Goal: Navigation & Orientation: Find specific page/section

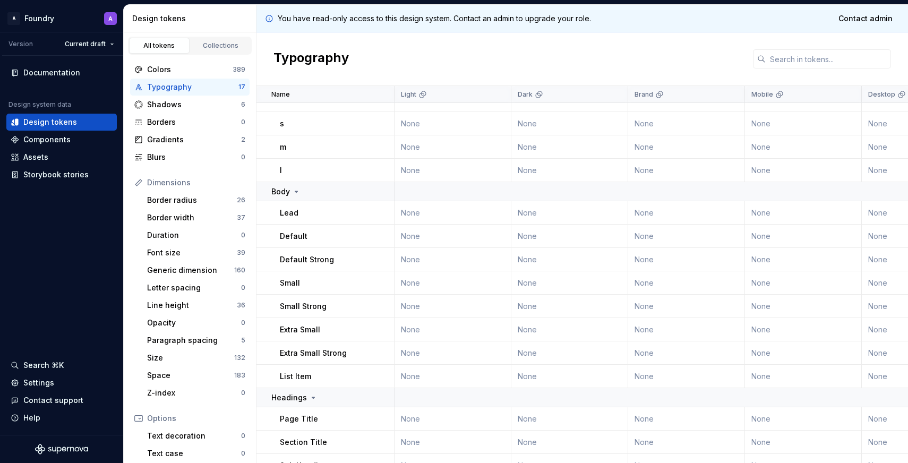
scroll to position [95, 0]
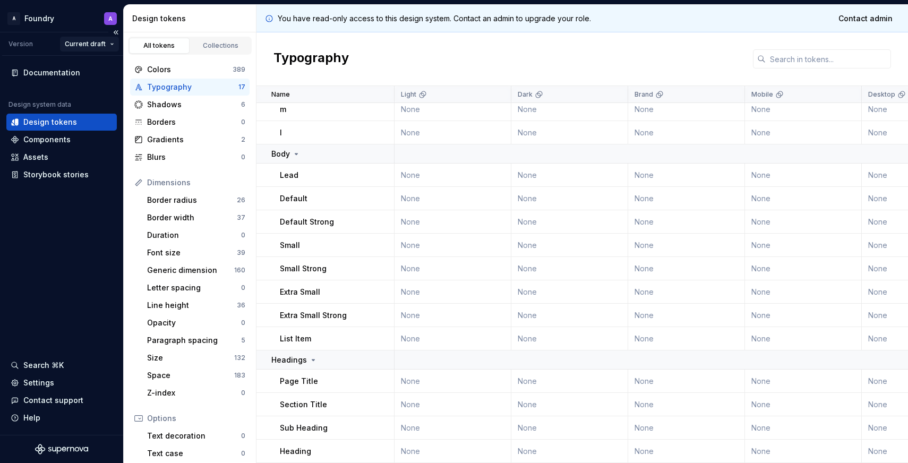
click at [83, 40] on html "A Foundry A Version Current draft Documentation Design system data Design token…" at bounding box center [454, 231] width 908 height 463
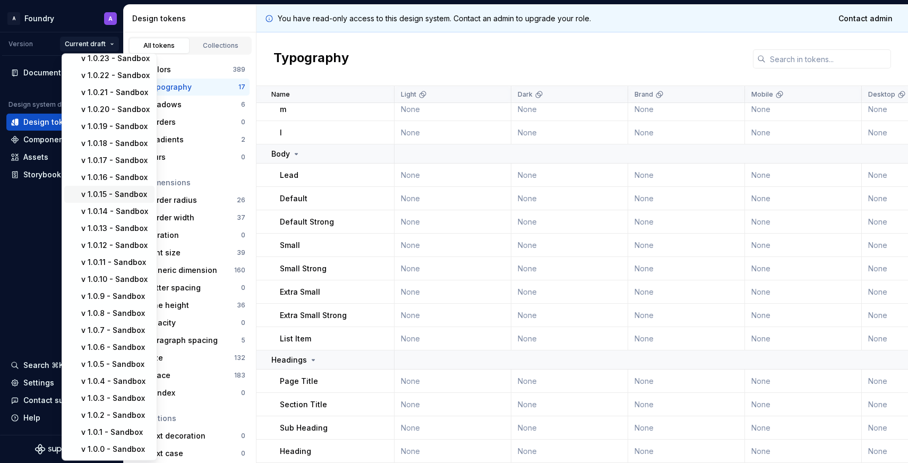
scroll to position [0, 0]
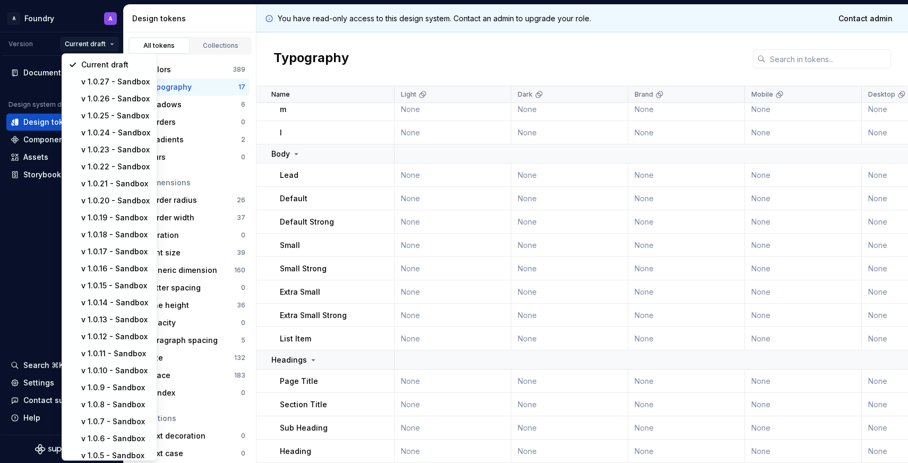
click at [586, 50] on html "A Foundry A Version Current draft Documentation Design system data Design token…" at bounding box center [454, 231] width 908 height 463
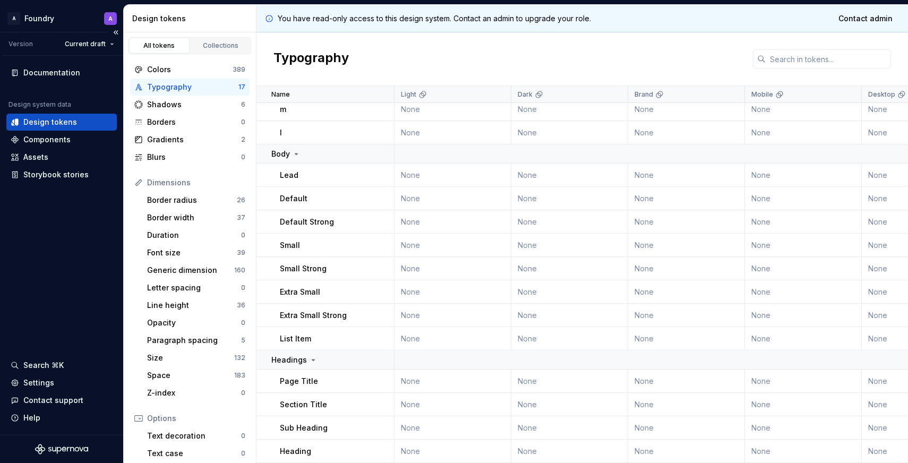
click at [60, 129] on div "Design tokens" at bounding box center [61, 122] width 110 height 17
click at [55, 134] on div "Components" at bounding box center [61, 139] width 110 height 17
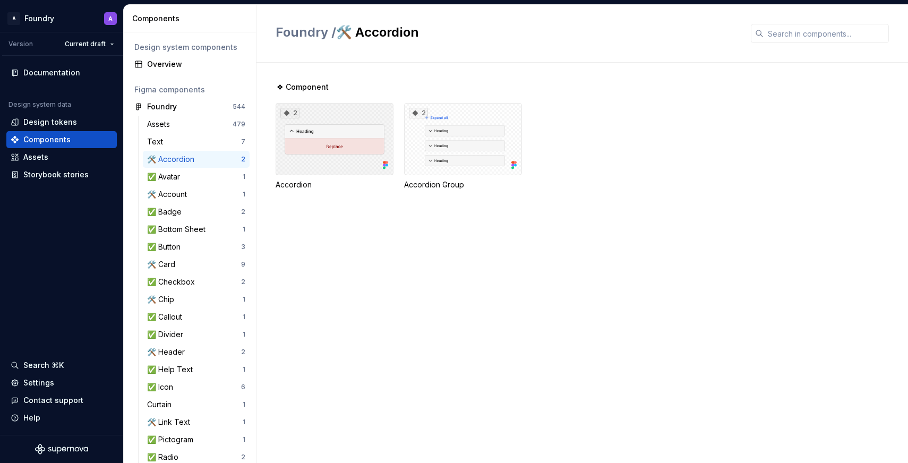
click at [377, 141] on div "2" at bounding box center [335, 139] width 118 height 72
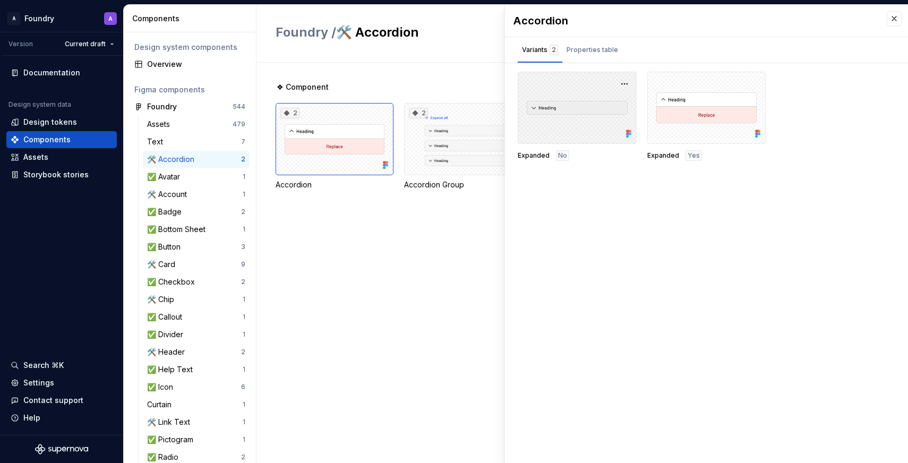
click at [580, 121] on div at bounding box center [577, 108] width 119 height 72
click at [629, 86] on button "button" at bounding box center [624, 83] width 15 height 15
click at [603, 108] on div "Open in [GEOGRAPHIC_DATA]" at bounding box center [590, 115] width 69 height 32
click at [562, 227] on div "Accordion Variants 2 Properties table Expanded No Expanded Yes Property Values …" at bounding box center [706, 234] width 403 height 458
click at [568, 113] on div at bounding box center [577, 108] width 119 height 72
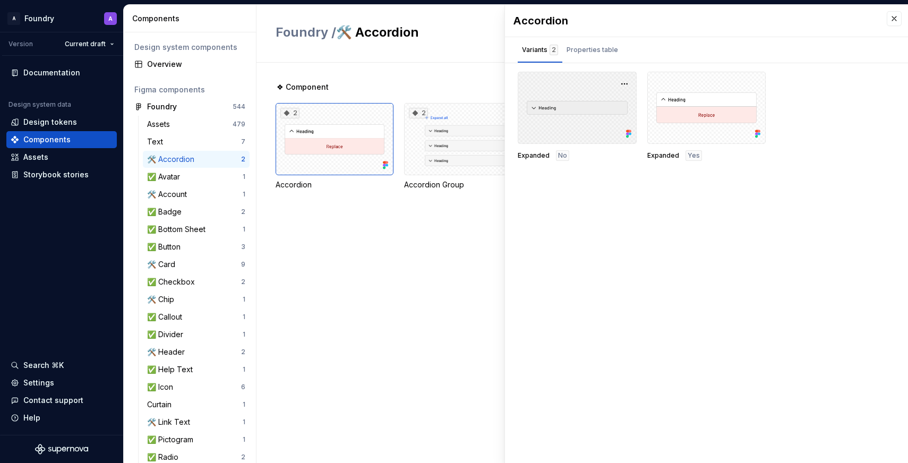
click at [555, 130] on div at bounding box center [577, 108] width 119 height 72
click at [632, 84] on div at bounding box center [577, 108] width 119 height 72
click at [621, 86] on button "button" at bounding box center [624, 83] width 15 height 15
click at [606, 104] on div "Open in [GEOGRAPHIC_DATA]" at bounding box center [590, 115] width 69 height 32
